Goal: Transaction & Acquisition: Purchase product/service

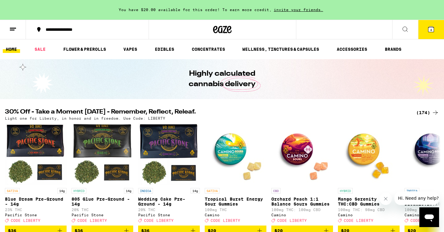
click at [425, 33] on button "4" at bounding box center [431, 29] width 26 height 19
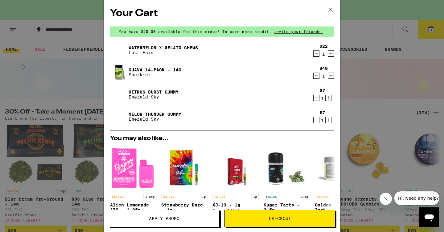
click at [331, 9] on icon at bounding box center [330, 9] width 9 height 9
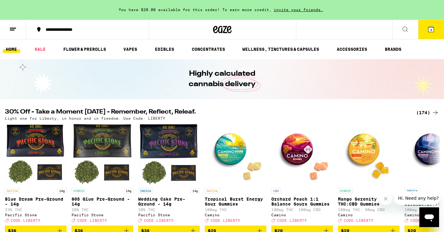
click at [427, 27] on icon at bounding box center [430, 29] width 7 height 7
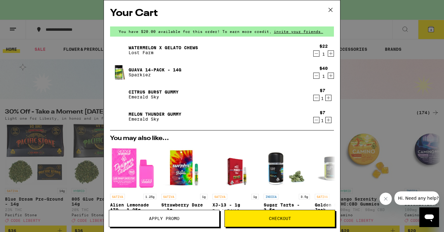
click at [317, 97] on icon "Decrement" at bounding box center [316, 97] width 6 height 7
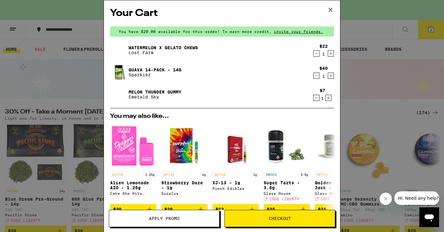
click at [317, 97] on icon "Decrement" at bounding box center [316, 97] width 6 height 7
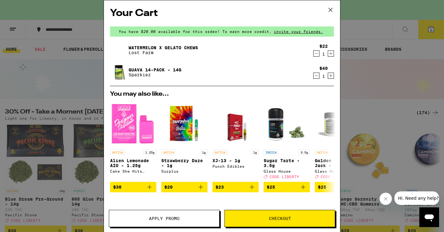
click at [331, 10] on icon at bounding box center [331, 10] width 4 height 4
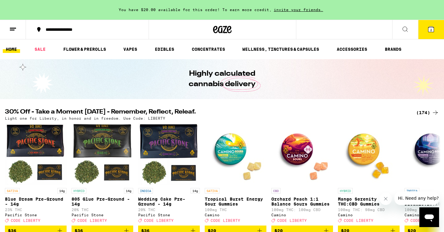
click at [405, 29] on icon at bounding box center [404, 29] width 7 height 7
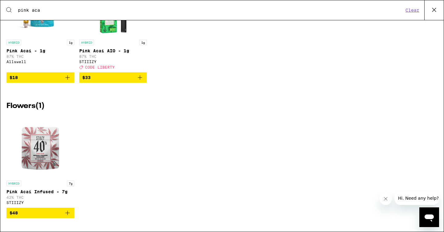
scroll to position [44, 0]
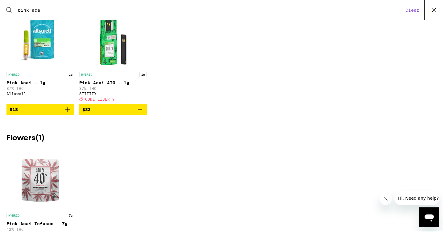
type input "pink aca"
click at [140, 112] on icon "Add to bag" at bounding box center [139, 109] width 7 height 7
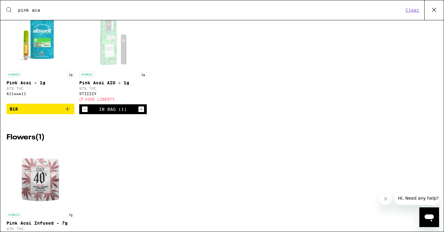
click at [430, 7] on icon at bounding box center [433, 9] width 9 height 9
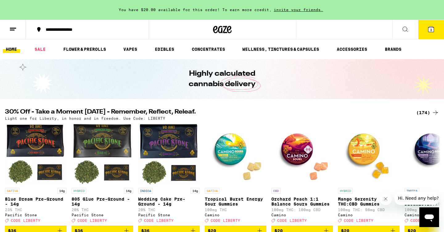
click at [407, 27] on icon at bounding box center [404, 29] width 7 height 7
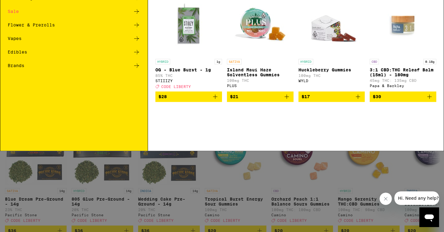
click at [199, 12] on input "Search for Products" at bounding box center [221, 10] width 407 height 6
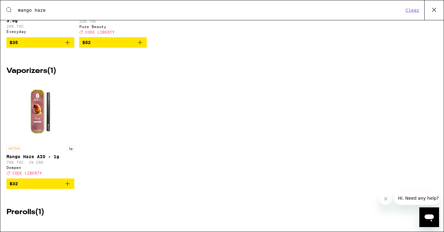
scroll to position [123, 0]
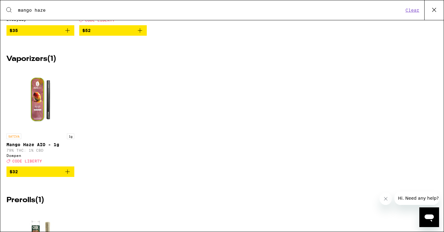
type input "mango haze"
click at [69, 176] on icon "Add to bag" at bounding box center [67, 171] width 7 height 7
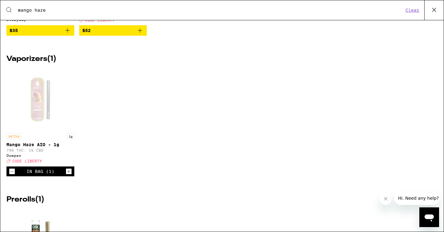
click at [432, 14] on button at bounding box center [433, 10] width 19 height 20
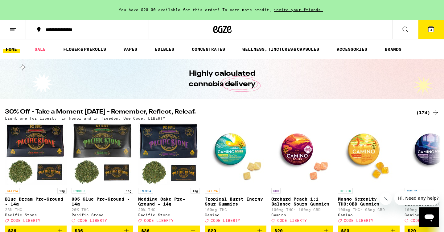
click at [424, 32] on button "4" at bounding box center [431, 29] width 26 height 19
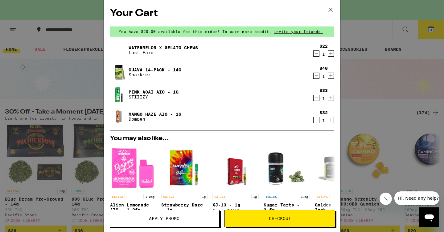
scroll to position [127, 0]
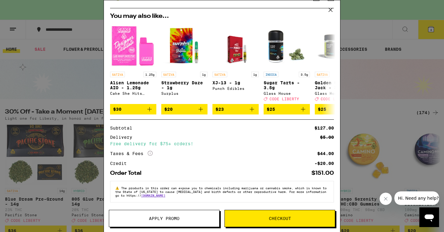
click at [173, 214] on button "Apply Promo" at bounding box center [164, 218] width 111 height 17
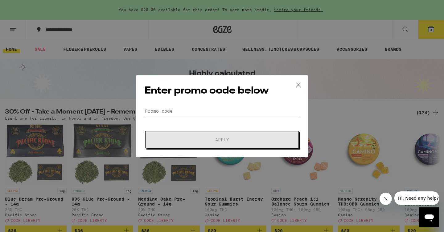
click at [211, 112] on input "Promo Code" at bounding box center [222, 111] width 155 height 9
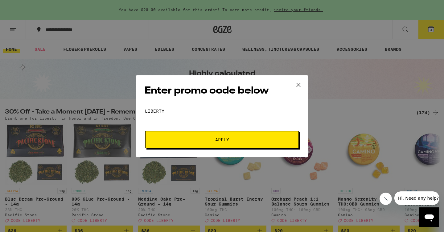
type input "liberty"
click at [211, 134] on button "Apply" at bounding box center [221, 139] width 153 height 17
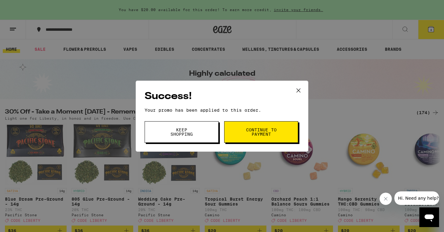
click at [200, 134] on button "Keep Shopping" at bounding box center [182, 132] width 74 height 22
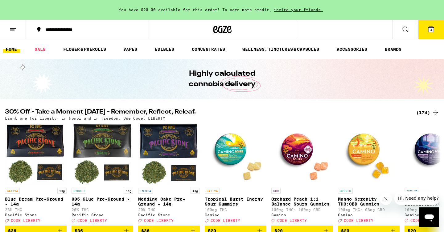
click at [433, 35] on button "4" at bounding box center [431, 29] width 26 height 19
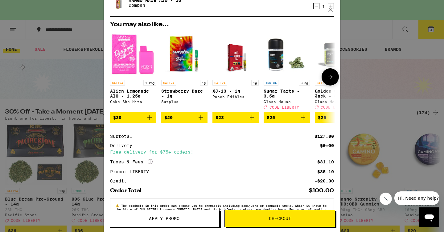
scroll to position [136, 0]
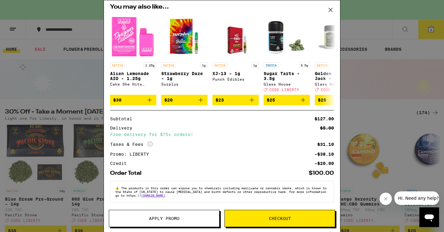
drag, startPoint x: 314, startPoint y: 115, endPoint x: 337, endPoint y: 114, distance: 22.5
click at [337, 114] on div "Your Cart You have $20.00 available for this order! To earn more credit, invite…" at bounding box center [222, 107] width 236 height 214
click at [291, 133] on div "Free delivery for $75+ orders!" at bounding box center [222, 135] width 224 height 4
drag, startPoint x: 317, startPoint y: 118, endPoint x: 328, endPoint y: 118, distance: 10.8
click at [327, 118] on div "$127.00" at bounding box center [323, 119] width 19 height 4
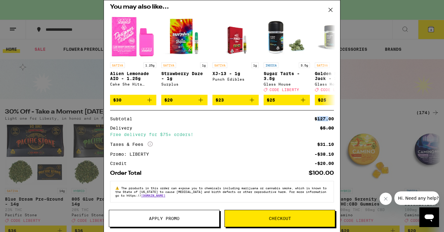
click at [331, 10] on icon at bounding box center [330, 9] width 9 height 9
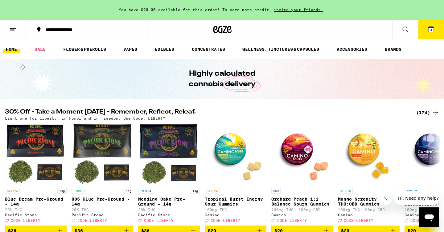
click at [427, 113] on div "(174)" at bounding box center [427, 112] width 23 height 7
click at [421, 113] on div "(174)" at bounding box center [427, 112] width 23 height 7
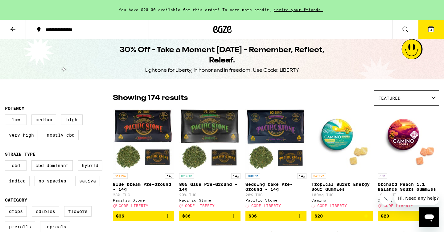
click at [403, 99] on div "Featured" at bounding box center [406, 98] width 65 height 14
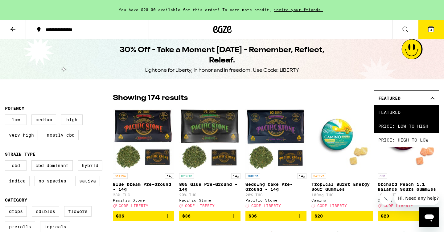
click at [400, 129] on span "Price: Low to High" at bounding box center [406, 126] width 56 height 14
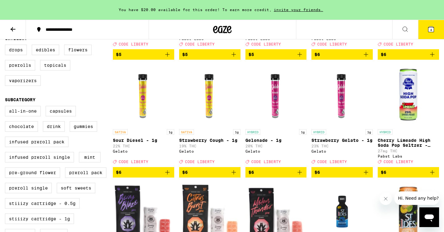
scroll to position [155, 0]
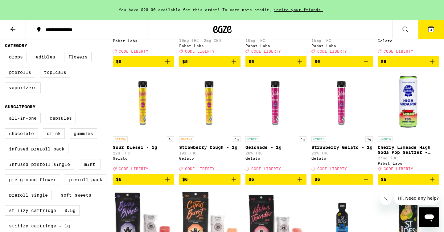
click at [366, 183] on icon "Add to bag" at bounding box center [365, 179] width 7 height 7
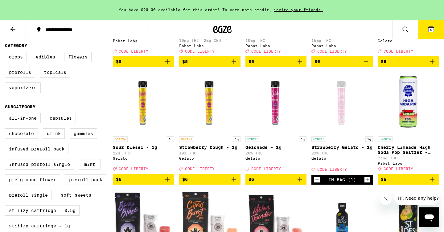
click at [316, 184] on icon "Decrement" at bounding box center [317, 179] width 6 height 7
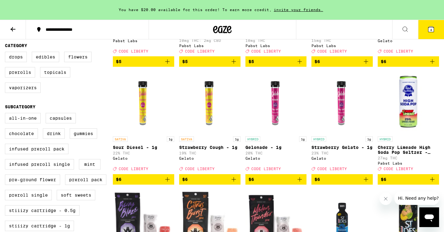
click at [235, 183] on icon "Add to bag" at bounding box center [233, 179] width 7 height 7
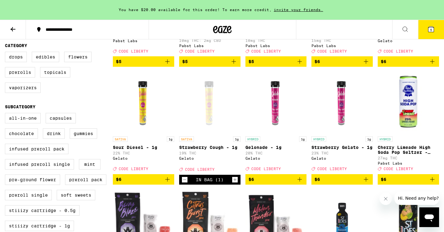
click at [435, 27] on button "5" at bounding box center [431, 29] width 26 height 19
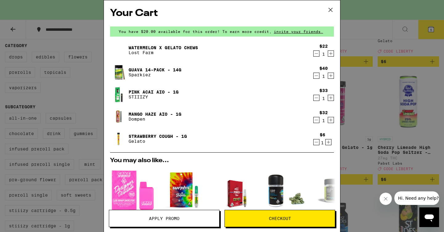
scroll to position [158, 0]
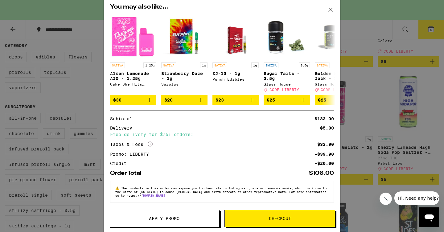
click at [178, 217] on span "Apply Promo" at bounding box center [164, 219] width 31 height 4
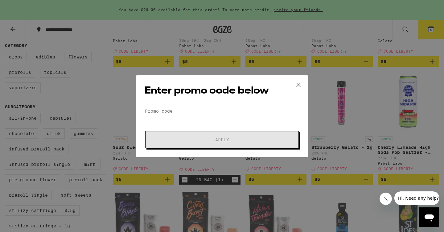
click at [202, 111] on input "Promo Code" at bounding box center [222, 111] width 155 height 9
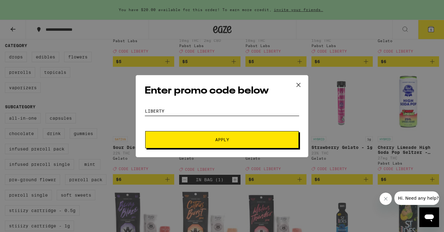
type input "liberty"
click at [199, 145] on button "Apply" at bounding box center [221, 139] width 153 height 17
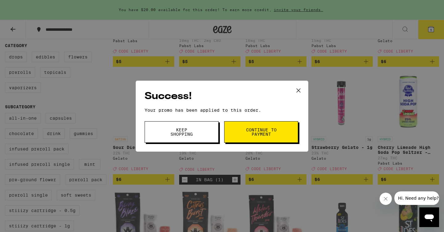
click at [200, 143] on div "Success! Your promo has been applied to this order. Promo Code liberty Keep Sho…" at bounding box center [222, 116] width 173 height 71
click at [203, 127] on button "Keep Shopping" at bounding box center [182, 132] width 74 height 22
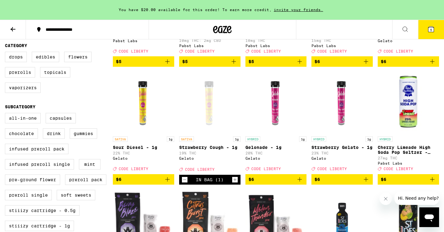
click at [430, 30] on span "5" at bounding box center [431, 30] width 2 height 4
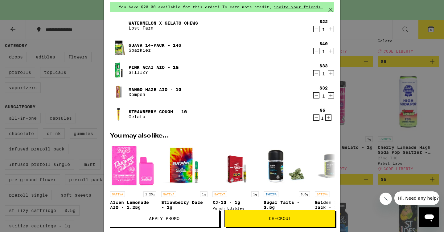
scroll to position [20, 0]
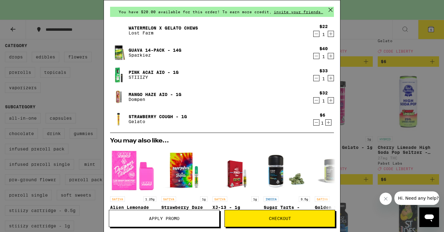
click at [331, 10] on icon at bounding box center [331, 10] width 4 height 4
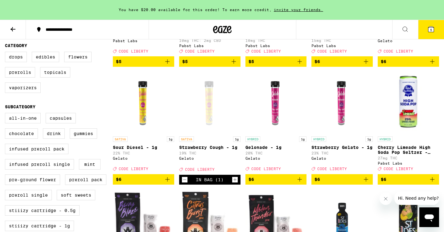
click at [164, 183] on icon "Add to bag" at bounding box center [167, 179] width 7 height 7
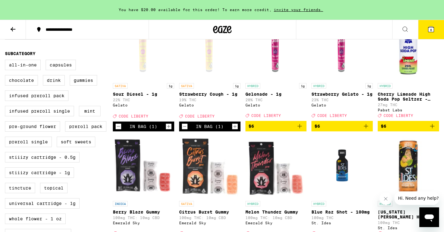
scroll to position [230, 0]
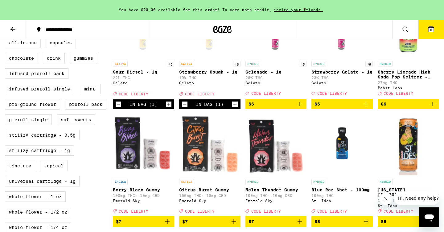
click at [29, 48] on label "All-In-One" at bounding box center [23, 43] width 36 height 10
click at [6, 39] on input "All-In-One" at bounding box center [6, 39] width 0 height 0
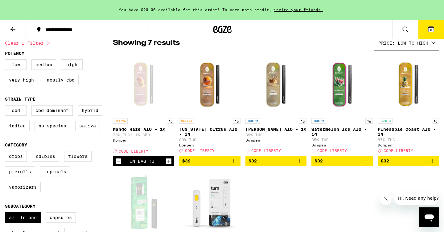
scroll to position [31, 0]
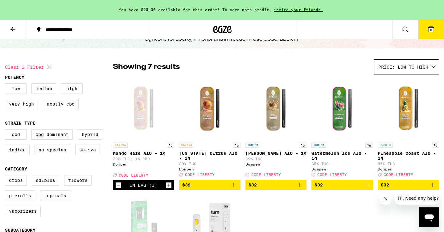
checkbox input "false"
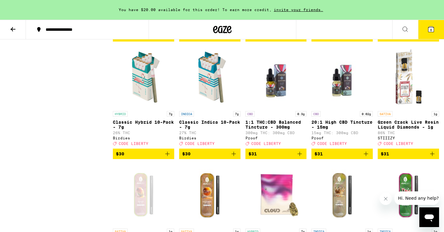
scroll to position [2690, 0]
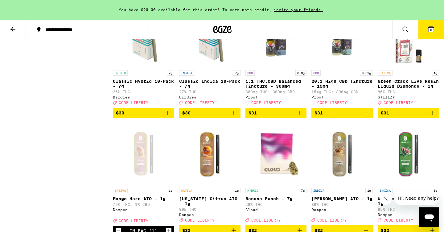
click at [429, 32] on icon at bounding box center [430, 29] width 7 height 7
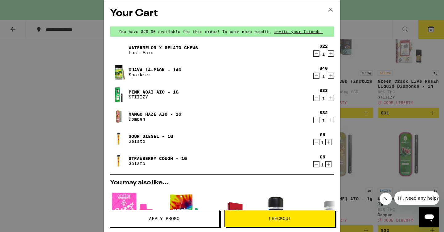
click at [317, 142] on icon "Decrement" at bounding box center [316, 142] width 6 height 7
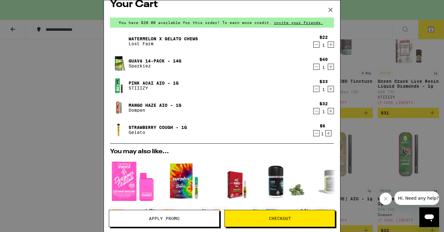
scroll to position [10, 0]
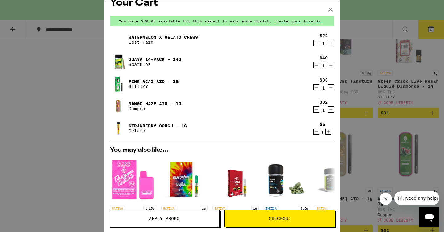
click at [317, 133] on icon "Decrement" at bounding box center [316, 131] width 6 height 7
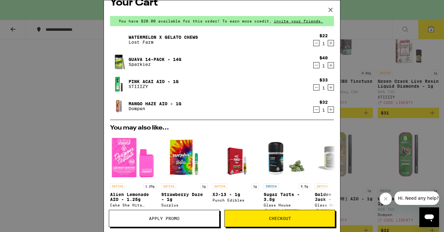
scroll to position [0, 0]
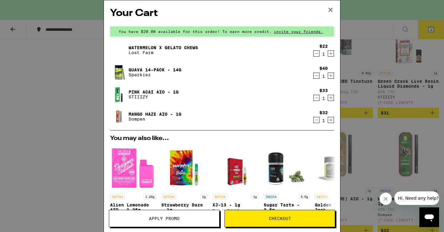
click at [182, 48] on link "Watermelon x Gelato Chews" at bounding box center [163, 47] width 69 height 5
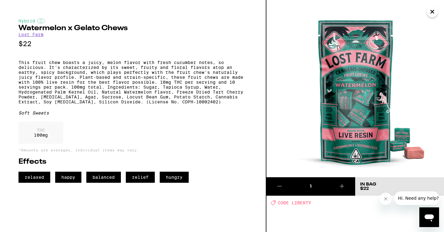
click at [429, 11] on icon "Close" at bounding box center [431, 11] width 7 height 9
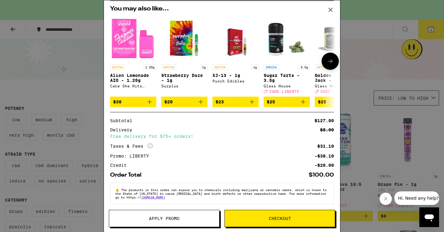
scroll to position [136, 0]
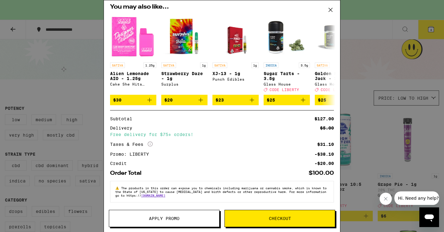
click at [260, 218] on span "Checkout" at bounding box center [280, 219] width 110 height 4
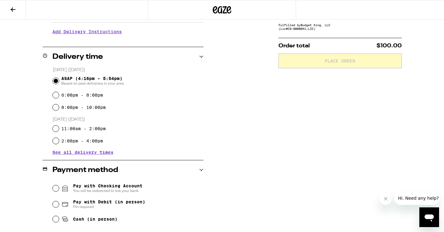
scroll to position [129, 0]
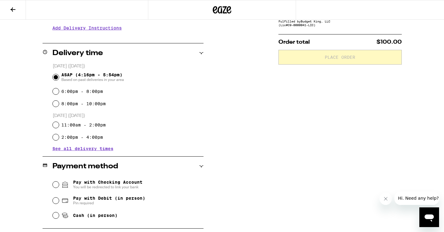
click at [84, 92] on label "6:00pm - 8:00pm" at bounding box center [82, 91] width 42 height 5
click at [59, 92] on input "6:00pm - 8:00pm" at bounding box center [56, 91] width 6 height 6
radio input "true"
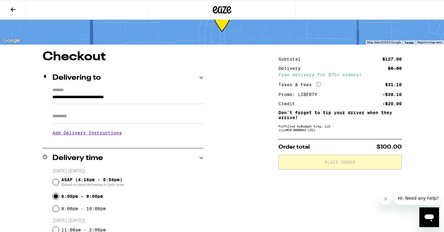
scroll to position [31, 0]
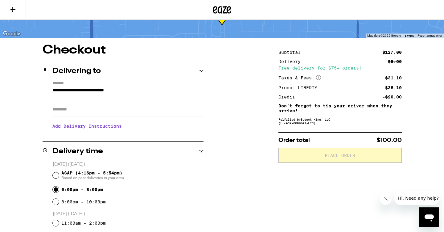
click at [73, 189] on label "6:00pm - 8:00pm" at bounding box center [82, 189] width 42 height 5
click at [59, 189] on input "6:00pm - 8:00pm" at bounding box center [56, 190] width 6 height 6
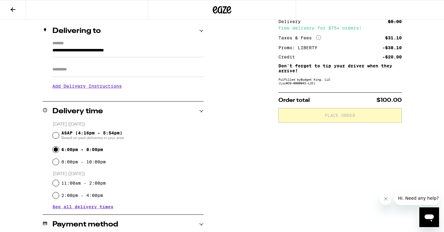
scroll to position [73, 0]
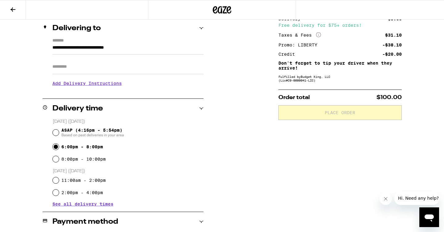
click at [17, 9] on button at bounding box center [13, 9] width 26 height 19
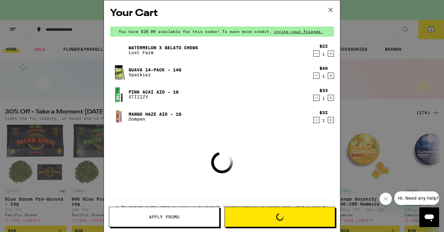
click at [326, 6] on icon at bounding box center [330, 9] width 9 height 9
click at [328, 8] on icon at bounding box center [330, 9] width 9 height 9
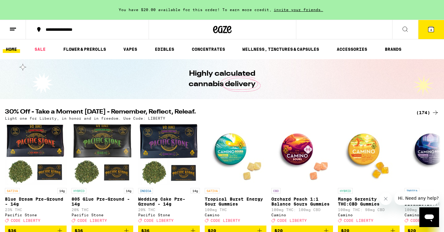
click at [427, 26] on icon at bounding box center [430, 29] width 7 height 7
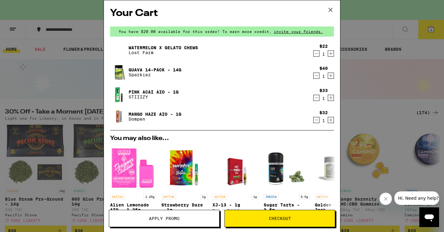
click at [328, 11] on icon at bounding box center [330, 9] width 9 height 9
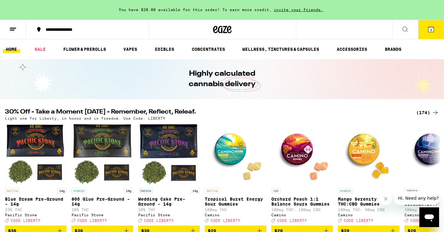
click at [430, 32] on span "4" at bounding box center [431, 30] width 2 height 4
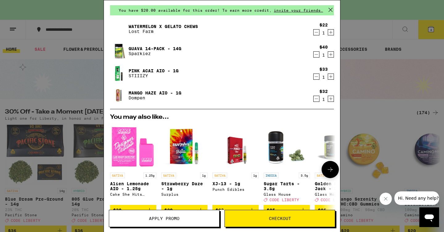
scroll to position [136, 0]
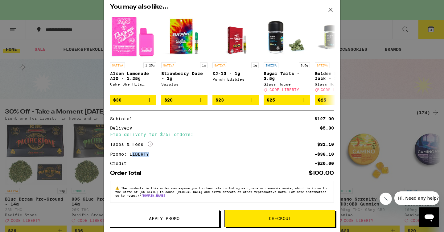
drag, startPoint x: 133, startPoint y: 155, endPoint x: 157, endPoint y: 155, distance: 25.0
click at [157, 155] on div "Subtotal $127.00 Delivery $5.00 Free delivery for $75+ orders! Taxes & Fees Mor…" at bounding box center [222, 141] width 224 height 49
click at [171, 154] on div "Promo: LIBERTY -$38.10" at bounding box center [222, 154] width 224 height 4
click at [267, 213] on button "Checkout" at bounding box center [279, 218] width 111 height 17
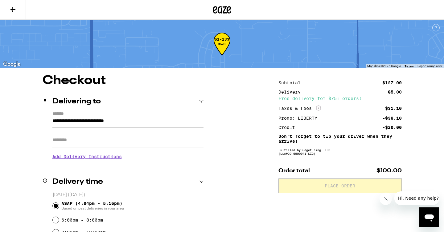
click at [13, 12] on icon at bounding box center [12, 9] width 7 height 7
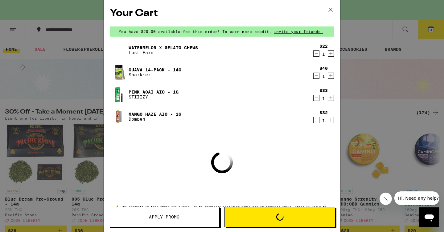
click at [330, 12] on icon at bounding box center [330, 9] width 9 height 9
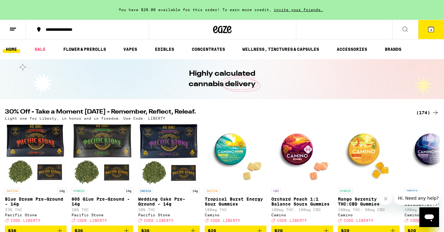
click at [332, 10] on div "Your Cart You have $20.00 available for this order! To earn more credit, invite…" at bounding box center [222, 116] width 444 height 232
click at [433, 31] on icon at bounding box center [431, 30] width 6 height 6
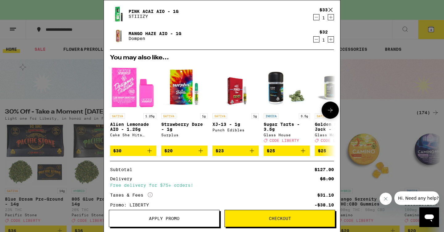
scroll to position [136, 0]
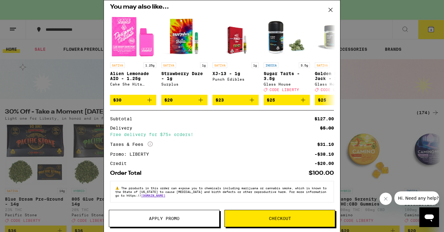
click at [253, 211] on button "Checkout" at bounding box center [279, 218] width 111 height 17
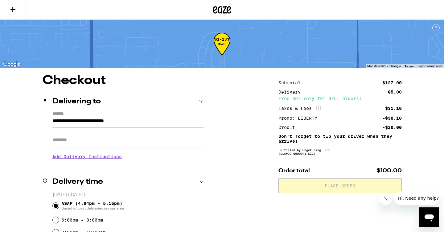
click at [14, 8] on icon at bounding box center [12, 9] width 7 height 7
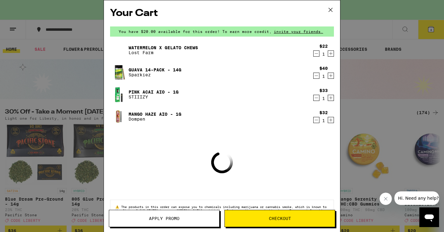
click at [330, 11] on icon at bounding box center [330, 9] width 9 height 9
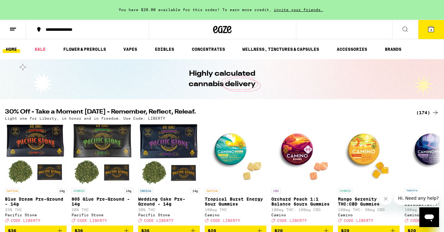
click at [429, 36] on button "4" at bounding box center [431, 29] width 26 height 19
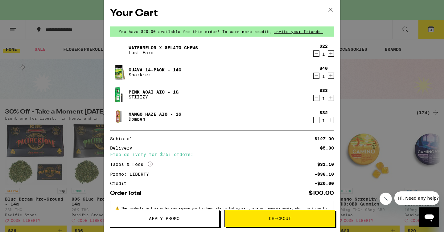
click at [71, 74] on div "Your Cart You have $20.00 available for this order! To earn more credit, invite…" at bounding box center [222, 116] width 444 height 232
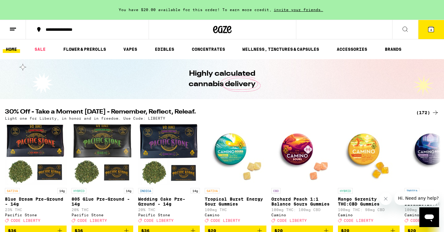
click at [430, 32] on icon at bounding box center [430, 29] width 7 height 7
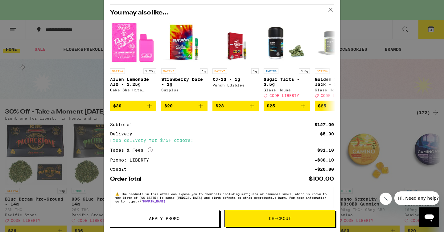
scroll to position [136, 0]
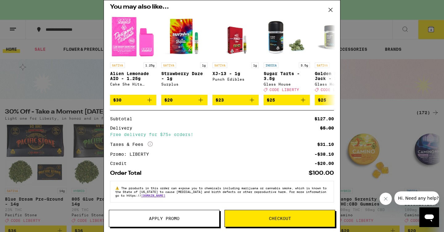
click at [283, 217] on span "Checkout" at bounding box center [280, 219] width 22 height 4
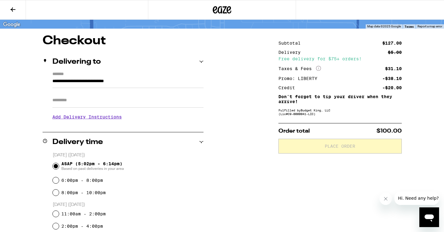
scroll to position [38, 0]
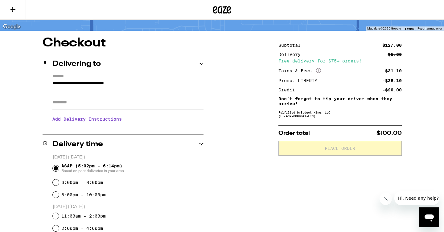
click at [237, 127] on div "**********" at bounding box center [222, 224] width 444 height 375
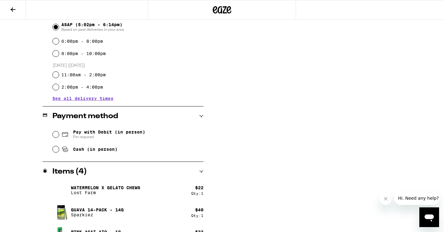
scroll to position [185, 0]
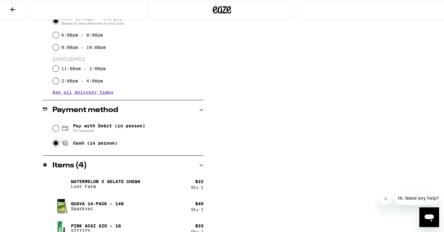
click at [55, 145] on input "Cash (in person)" at bounding box center [56, 143] width 6 height 6
radio input "true"
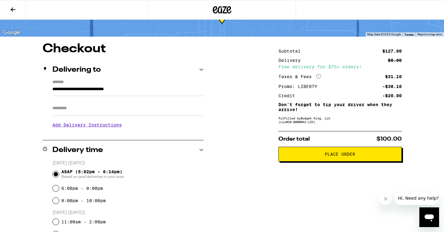
scroll to position [33, 0]
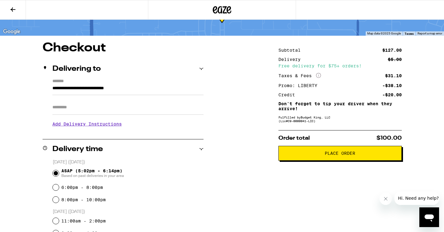
click at [302, 159] on button "Place Order" at bounding box center [339, 153] width 123 height 15
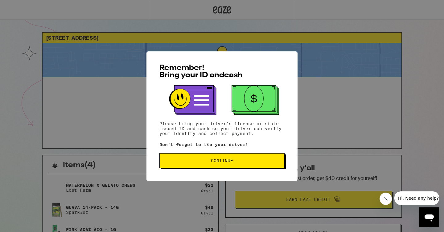
click at [239, 157] on button "Continue" at bounding box center [221, 160] width 125 height 15
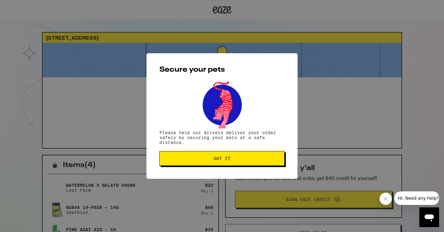
click at [239, 158] on button "Got it" at bounding box center [221, 158] width 125 height 15
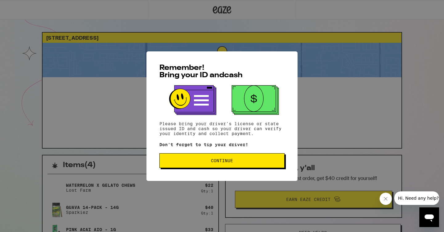
click at [219, 166] on button "Continue" at bounding box center [221, 160] width 125 height 15
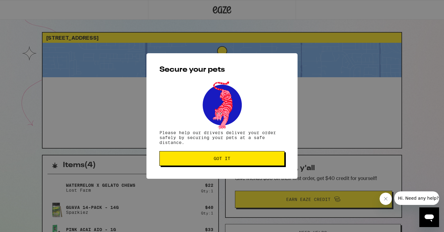
click at [219, 161] on span "Got it" at bounding box center [222, 159] width 17 height 4
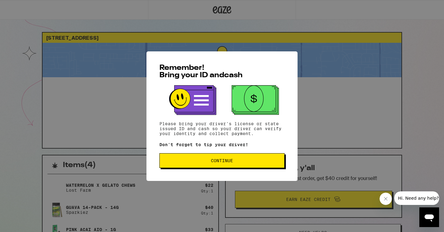
click at [227, 163] on span "Continue" at bounding box center [222, 161] width 22 height 4
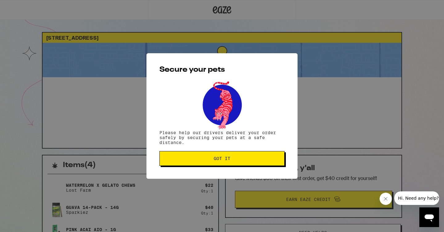
click at [227, 162] on button "Got it" at bounding box center [221, 158] width 125 height 15
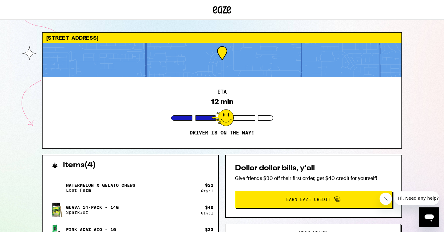
drag, startPoint x: 186, startPoint y: 158, endPoint x: 122, endPoint y: 133, distance: 68.6
click at [121, 133] on div "ETA 12 min Driver is on the way!" at bounding box center [222, 112] width 359 height 71
